Goal: Task Accomplishment & Management: Manage account settings

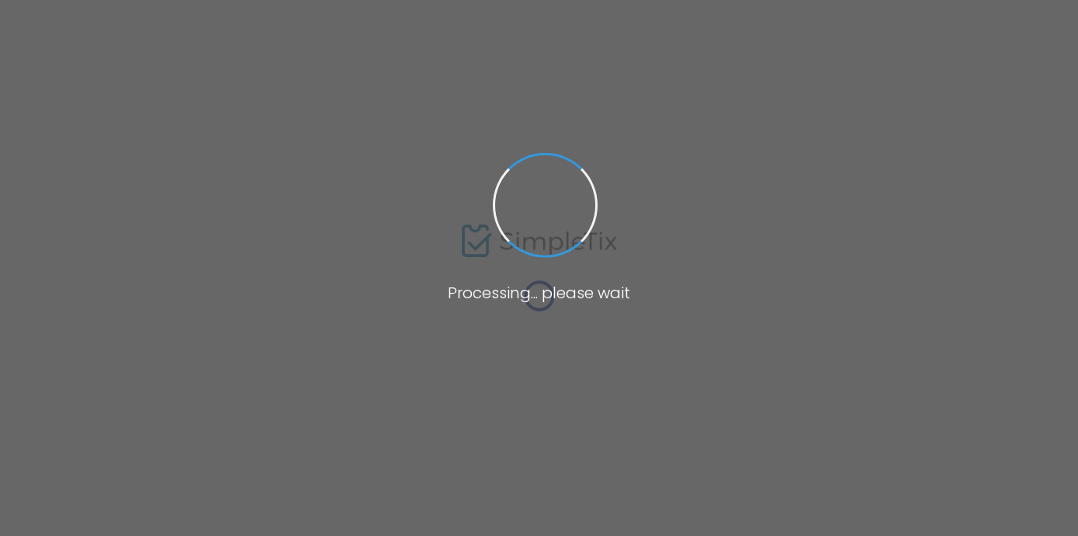
scroll to position [23, 0]
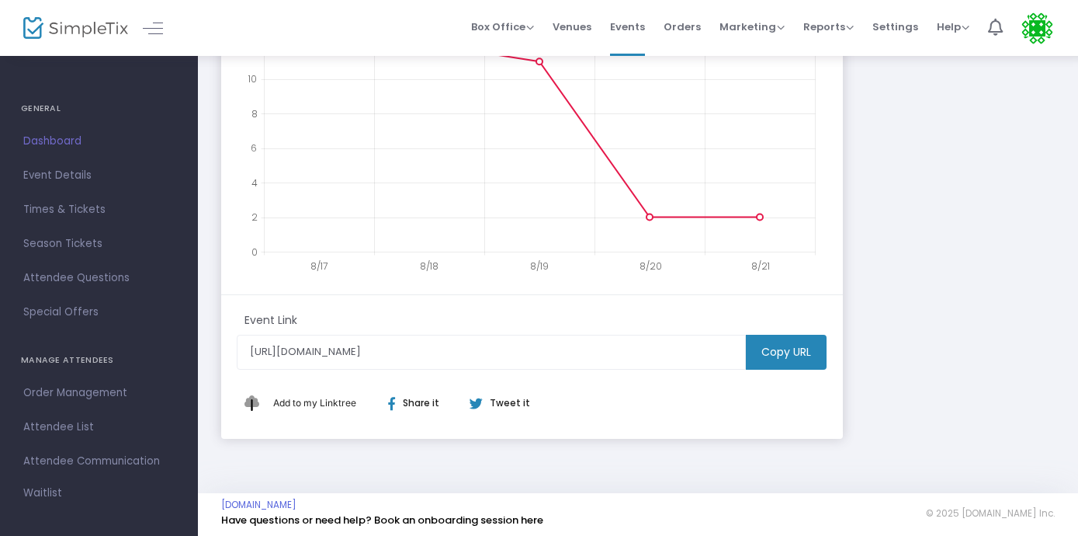
scroll to position [416, 0]
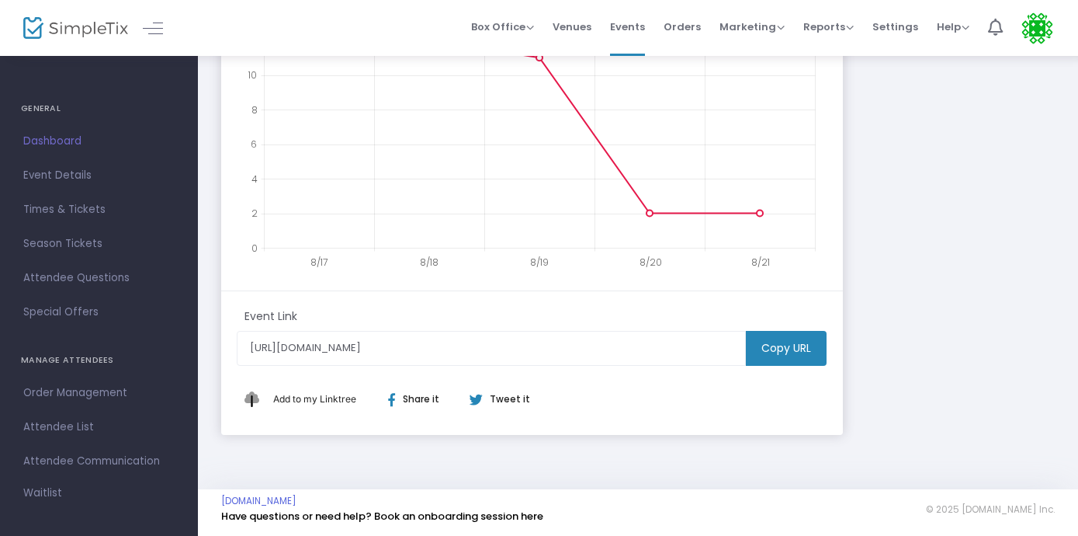
click at [796, 352] on m-button "Copy URL" at bounding box center [786, 348] width 81 height 35
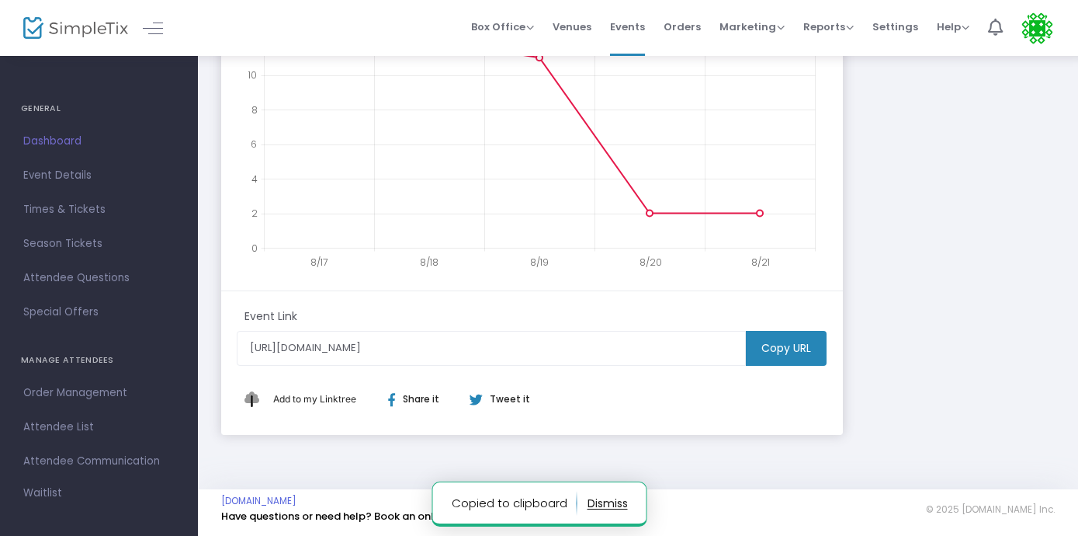
scroll to position [1273, 2]
